Goal: Check status

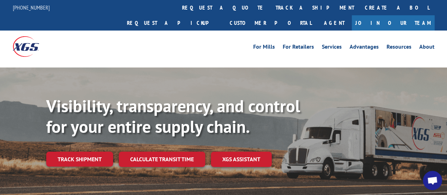
drag, startPoint x: 40, startPoint y: 33, endPoint x: 23, endPoint y: 31, distance: 17.5
click at [23, 31] on div at bounding box center [66, 47] width 106 height 32
drag, startPoint x: 23, startPoint y: 31, endPoint x: 78, endPoint y: 46, distance: 57.1
click at [78, 46] on div at bounding box center [66, 47] width 106 height 32
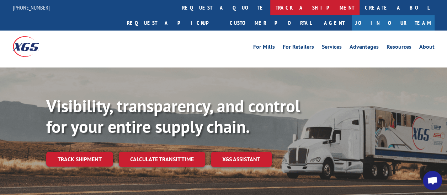
click at [271, 6] on link "track a shipment" at bounding box center [315, 7] width 89 height 15
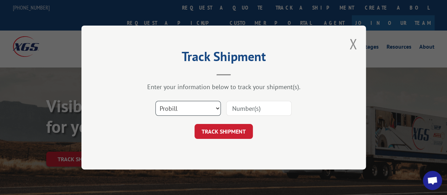
click at [191, 109] on select "Select category... Probill BOL PO" at bounding box center [189, 108] width 66 height 15
click at [257, 114] on input at bounding box center [259, 108] width 66 height 15
type input "17594418"
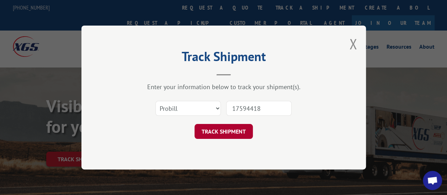
click at [217, 134] on button "TRACK SHIPMENT" at bounding box center [224, 131] width 58 height 15
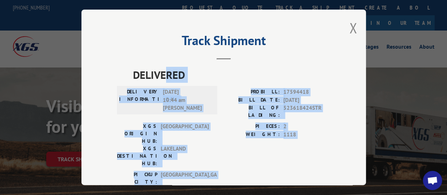
drag, startPoint x: 170, startPoint y: 75, endPoint x: 310, endPoint y: 162, distance: 164.9
click at [310, 162] on div "DELIVERED DELIVERY INFORMATION: [DATE] 10:44 am [PERSON_NAME] PROBILL: 17594418…" at bounding box center [224, 136] width 214 height 138
click at [310, 172] on div "[GEOGRAPHIC_DATA]: [GEOGRAPHIC_DATA] , [GEOGRAPHIC_DATA]: [GEOGRAPHIC_DATA] , […" at bounding box center [224, 188] width 214 height 33
click at [267, 172] on div "[GEOGRAPHIC_DATA]: [GEOGRAPHIC_DATA] , [GEOGRAPHIC_DATA]: [GEOGRAPHIC_DATA] , […" at bounding box center [224, 188] width 214 height 33
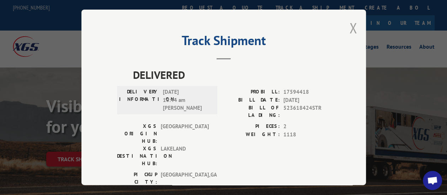
click at [352, 25] on button "Close modal" at bounding box center [354, 28] width 8 height 19
